Goal: Information Seeking & Learning: Learn about a topic

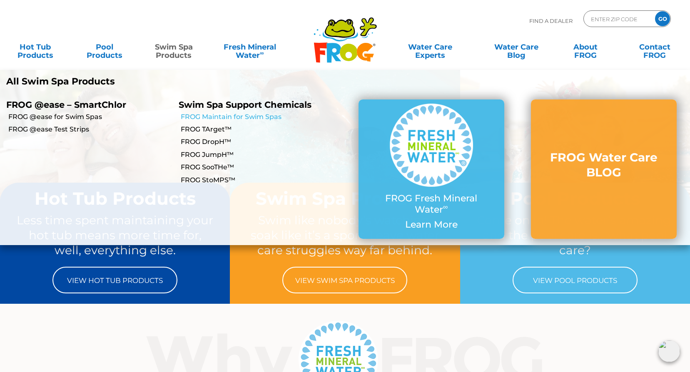
click at [223, 118] on link "FROG Maintain for Swim Spas" at bounding box center [263, 116] width 164 height 9
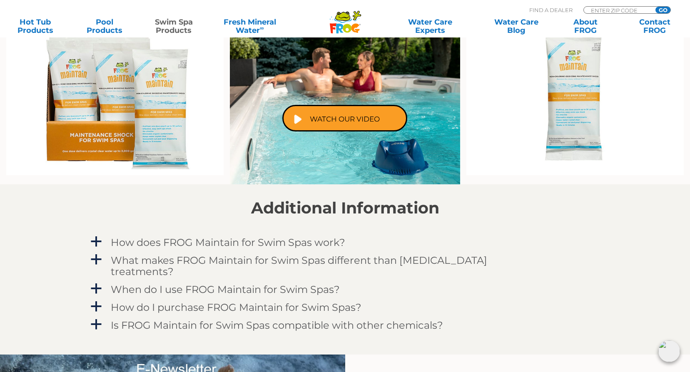
scroll to position [541, 0]
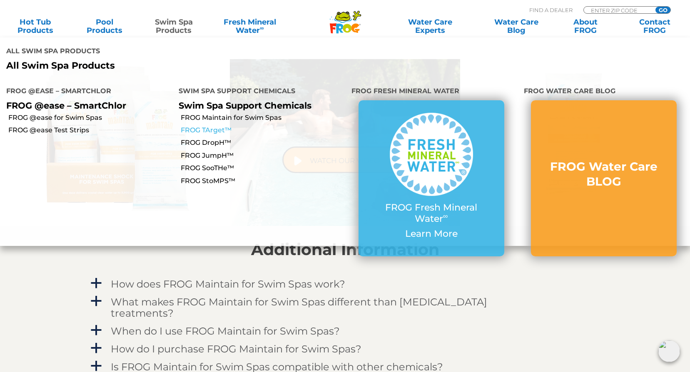
click at [206, 126] on link "FROG TArget™" at bounding box center [263, 130] width 164 height 9
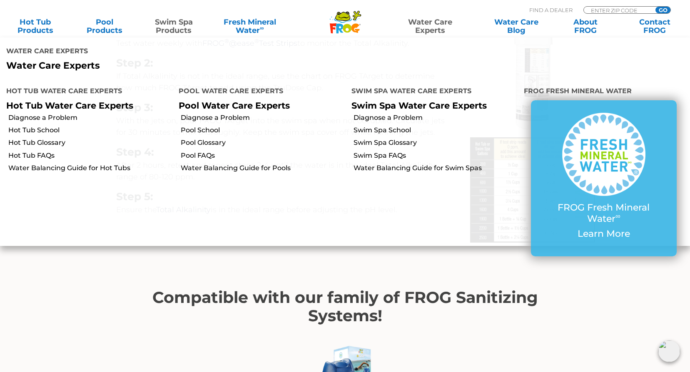
scroll to position [749, 0]
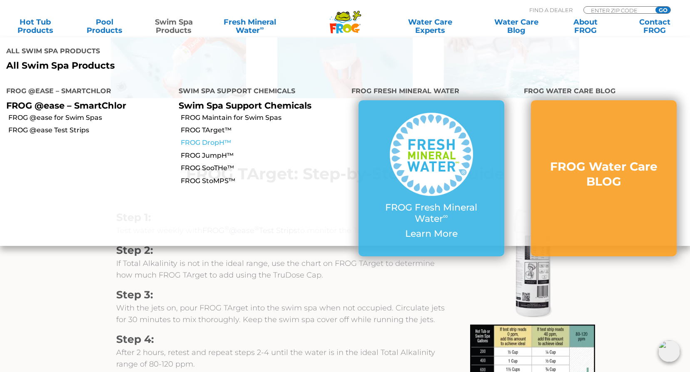
click at [209, 138] on link "FROG DropH™" at bounding box center [263, 142] width 164 height 9
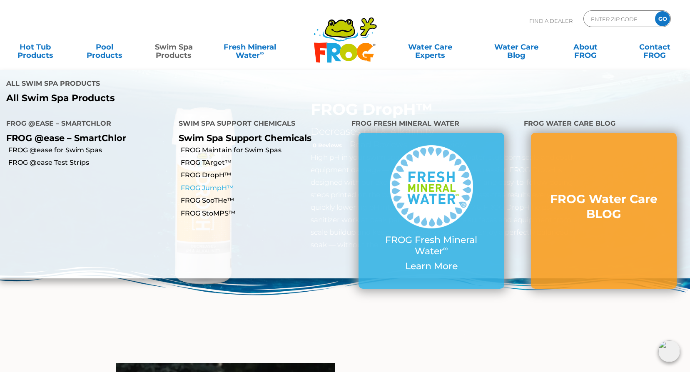
click at [204, 184] on link "FROG JumpH™" at bounding box center [263, 188] width 164 height 9
click at [199, 196] on link "FROG SooTHe™" at bounding box center [263, 200] width 164 height 9
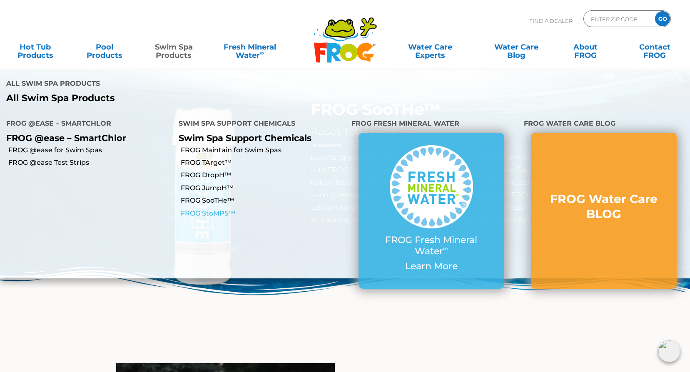
click at [214, 209] on link "FROG StoMPS™" at bounding box center [263, 213] width 164 height 9
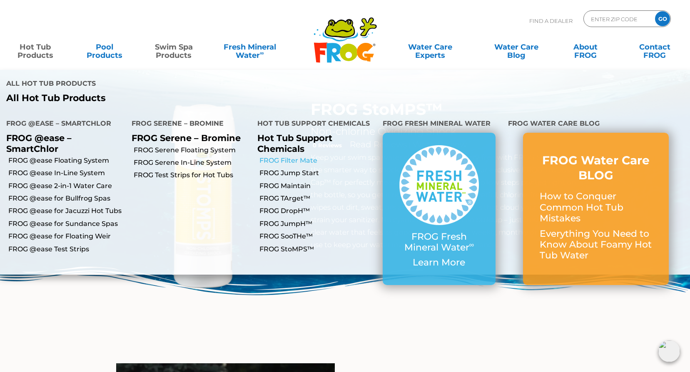
click at [281, 156] on link "FROG Filter Mate" at bounding box center [317, 160] width 117 height 9
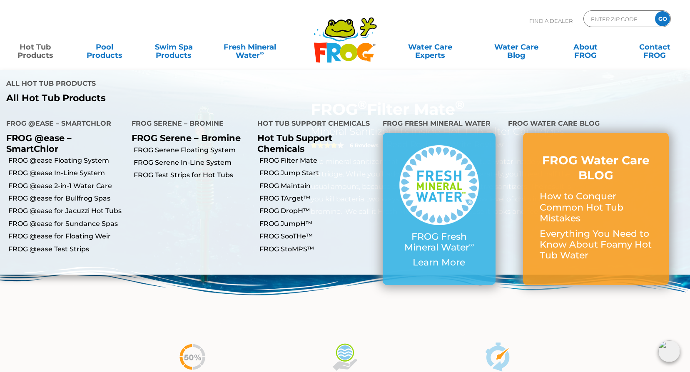
click at [46, 47] on link "Hot Tub Products" at bounding box center [35, 47] width 54 height 17
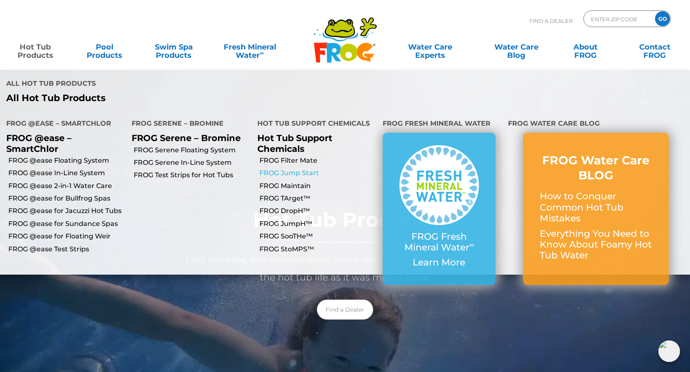
click at [287, 169] on link "FROG Jump Start" at bounding box center [317, 173] width 117 height 9
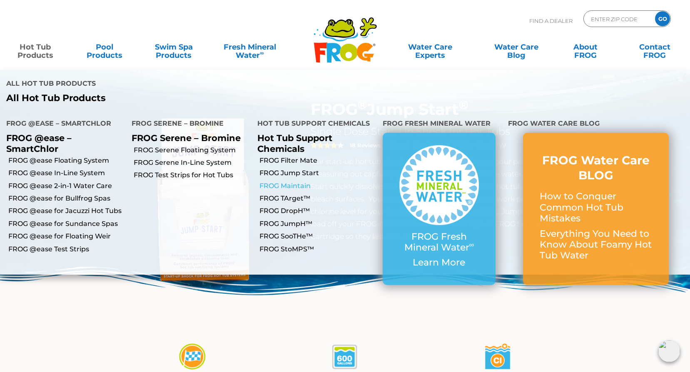
click at [287, 181] on link "FROG Maintain" at bounding box center [317, 185] width 117 height 9
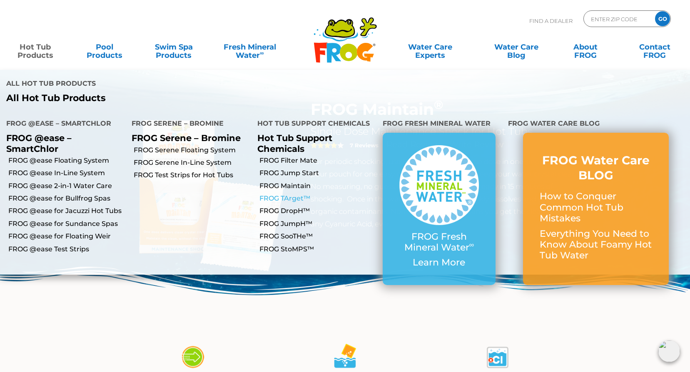
click at [281, 194] on link "FROG TArget™" at bounding box center [317, 198] width 117 height 9
